Goal: Information Seeking & Learning: Learn about a topic

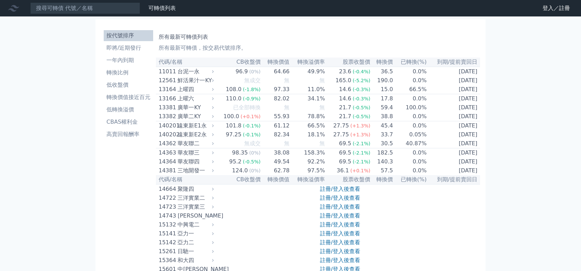
click at [12, 9] on icon at bounding box center [13, 8] width 11 height 7
click at [546, 7] on link "登入／註冊" at bounding box center [556, 8] width 38 height 11
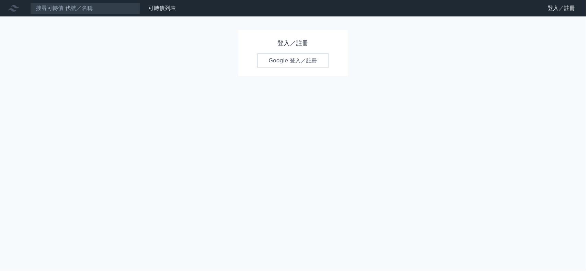
click at [291, 58] on link "Google 登入／註冊" at bounding box center [292, 61] width 71 height 14
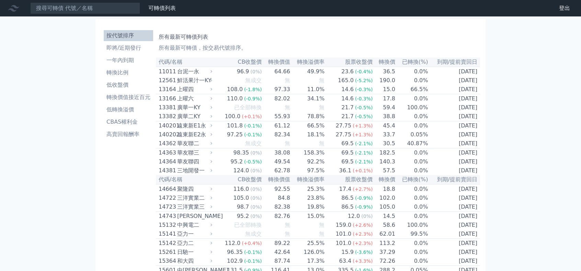
click at [169, 35] on h1 "所有最新可轉債列表" at bounding box center [318, 37] width 318 height 8
click at [207, 49] on p "所有最新可轉債，按交易代號排序。" at bounding box center [318, 48] width 318 height 8
click at [251, 51] on p "所有最新可轉債，按交易代號排序。" at bounding box center [318, 48] width 318 height 8
drag, startPoint x: 395, startPoint y: 54, endPoint x: 364, endPoint y: 54, distance: 30.9
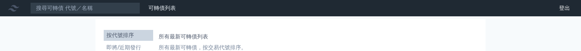
click at [500, 13] on nav "可轉債列表 財務數據 可轉債列表 財務數據 登出 登出" at bounding box center [290, 8] width 581 height 16
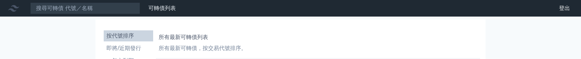
click at [9, 9] on icon at bounding box center [13, 8] width 11 height 7
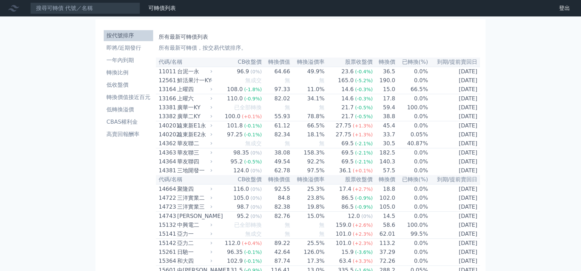
click at [262, 51] on th "轉換價值" at bounding box center [276, 62] width 28 height 9
click at [249, 51] on th "CB收盤價" at bounding box center [238, 62] width 48 height 9
drag, startPoint x: 226, startPoint y: 61, endPoint x: 185, endPoint y: 59, distance: 41.6
click at [226, 51] on th "CB收盤價" at bounding box center [238, 62] width 48 height 9
click at [181, 51] on th "代碼/名稱" at bounding box center [185, 62] width 58 height 9
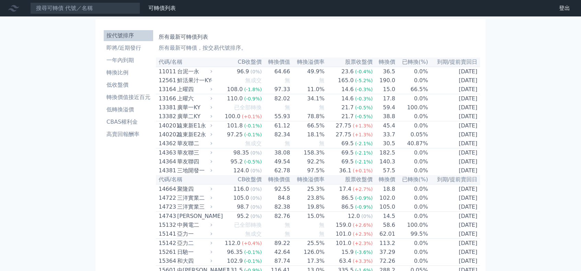
click at [175, 51] on th "代碼/名稱" at bounding box center [185, 62] width 58 height 9
click at [166, 49] on p "所有最新可轉債，按交易代號排序。" at bounding box center [318, 48] width 318 height 8
drag, startPoint x: 190, startPoint y: 50, endPoint x: 224, endPoint y: 50, distance: 34.7
click at [206, 51] on p "所有最新可轉債，按交易代號排序。" at bounding box center [318, 48] width 318 height 8
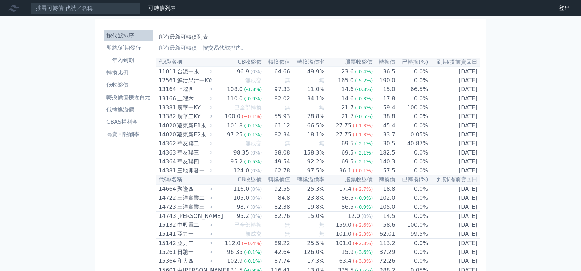
click at [227, 50] on p "所有最新可轉債，按交易代號排序。" at bounding box center [318, 48] width 318 height 8
click at [249, 49] on p "所有最新可轉債，按交易代號排序。" at bounding box center [318, 48] width 318 height 8
click at [0, 0] on link "財務數據" at bounding box center [0, 0] width 0 height 0
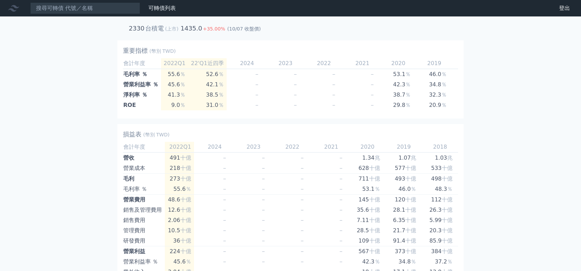
drag, startPoint x: 37, startPoint y: 79, endPoint x: 41, endPoint y: 77, distance: 4.9
click at [158, 11] on link "可轉債列表" at bounding box center [161, 8] width 27 height 7
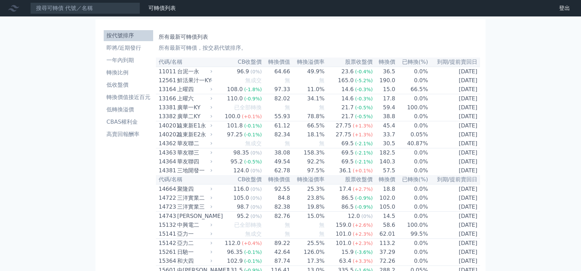
click at [249, 62] on th "CB收盤價" at bounding box center [238, 62] width 48 height 9
click at [424, 65] on th "已轉換(%)" at bounding box center [411, 62] width 33 height 9
click at [405, 63] on th "已轉換(%)" at bounding box center [411, 62] width 33 height 9
